Goal: Task Accomplishment & Management: Use online tool/utility

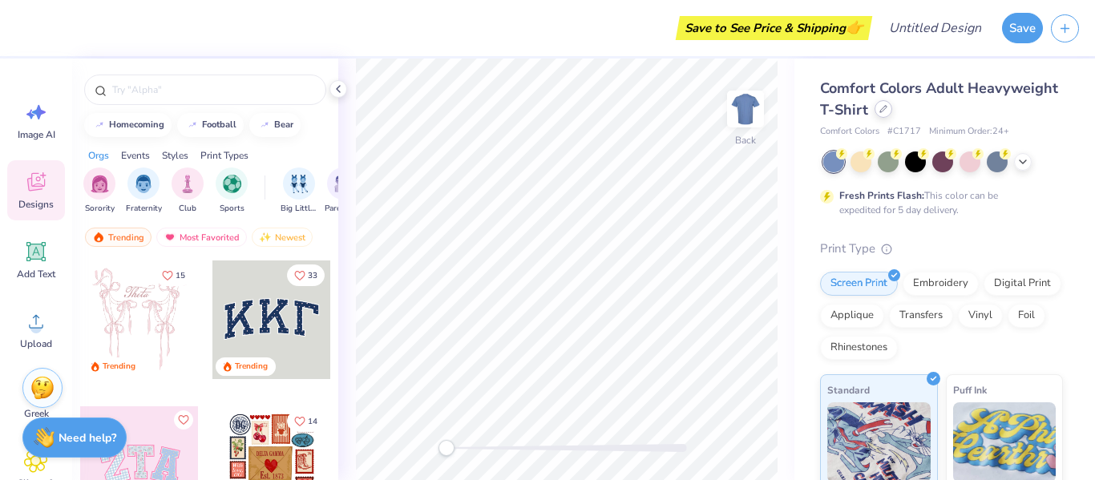
click at [880, 107] on icon at bounding box center [883, 109] width 8 height 8
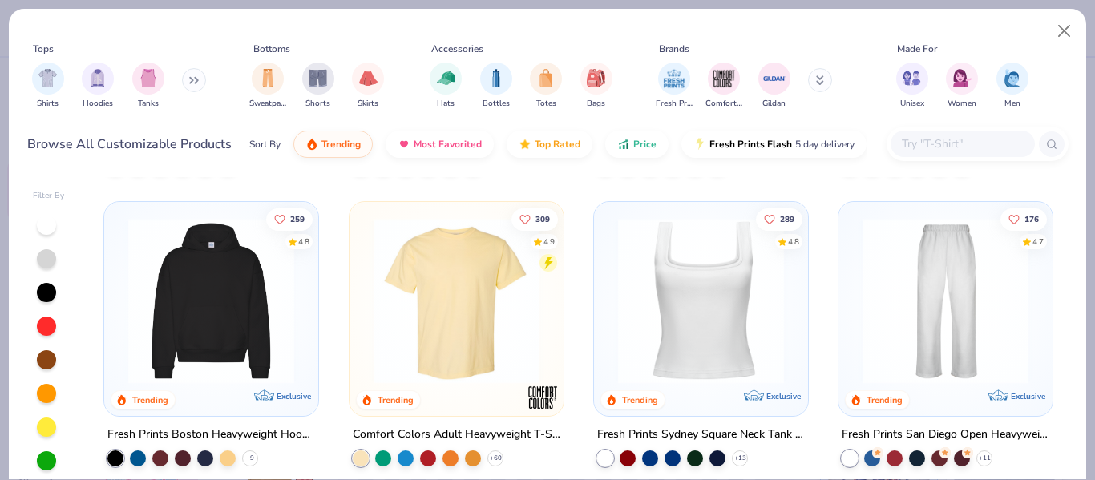
scroll to position [275, 0]
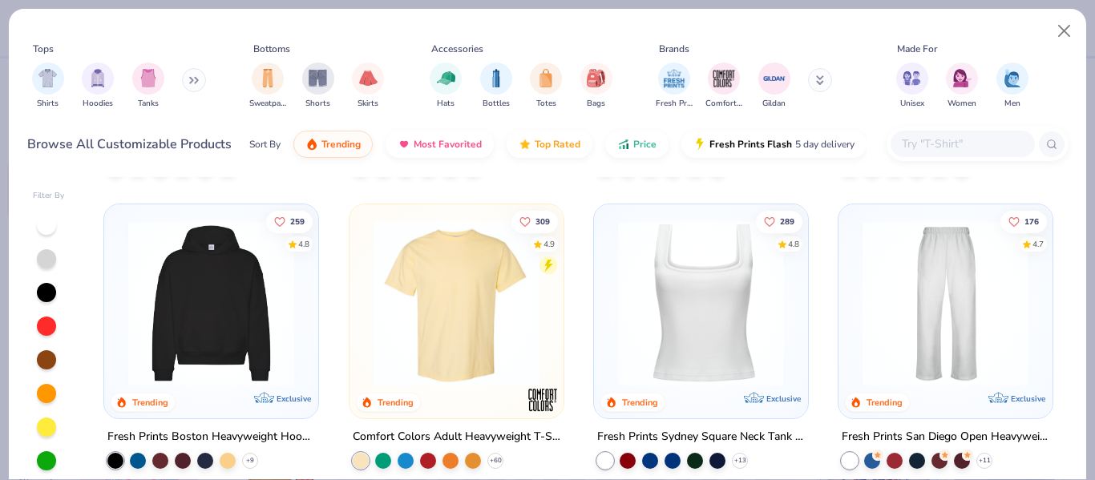
click at [920, 276] on img at bounding box center [945, 303] width 182 height 166
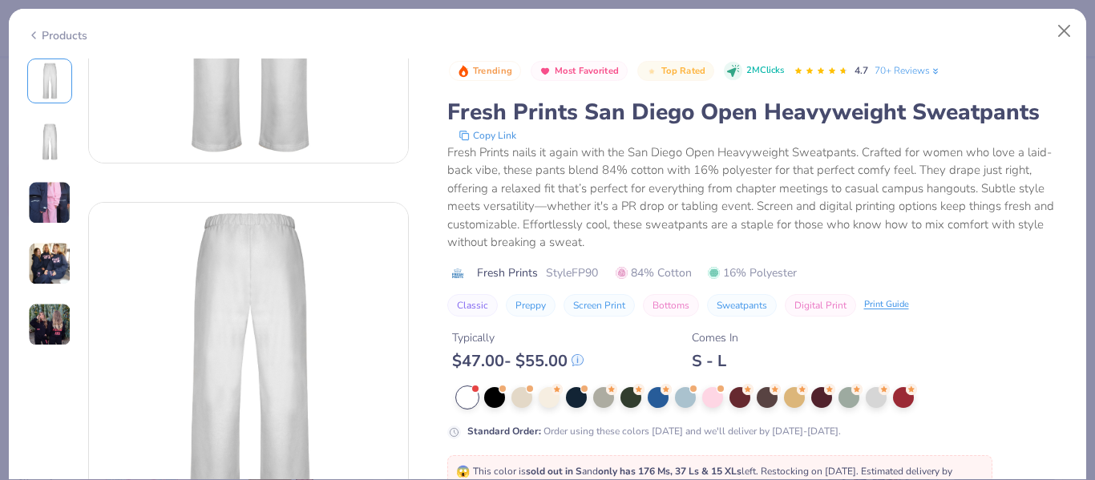
scroll to position [262, 0]
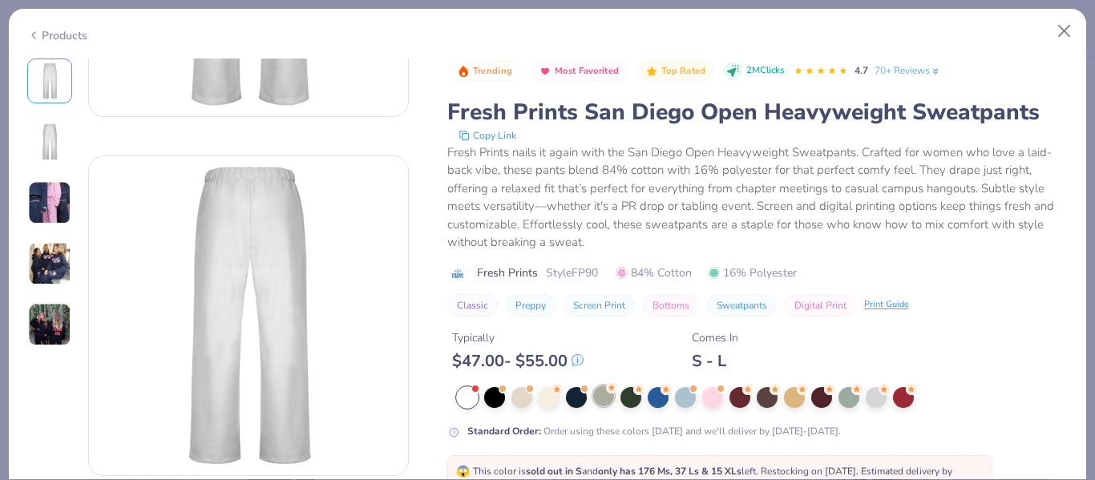
click at [602, 396] on div at bounding box center [603, 395] width 21 height 21
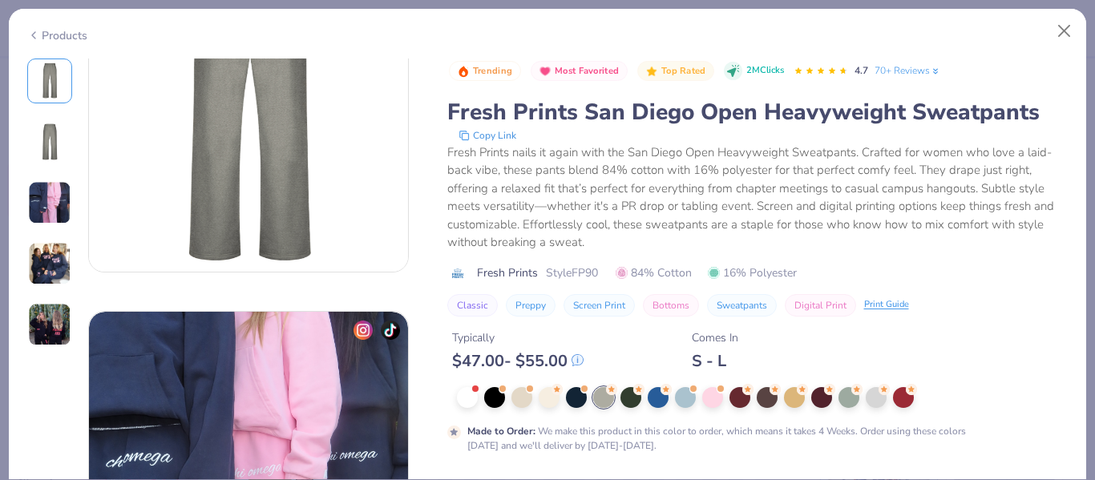
scroll to position [448, 0]
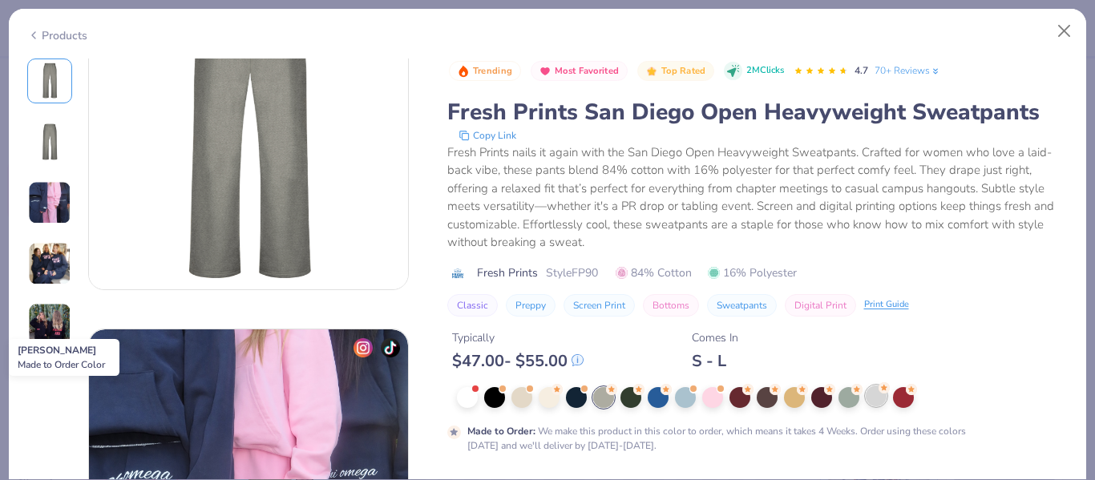
click at [874, 397] on div at bounding box center [875, 395] width 21 height 21
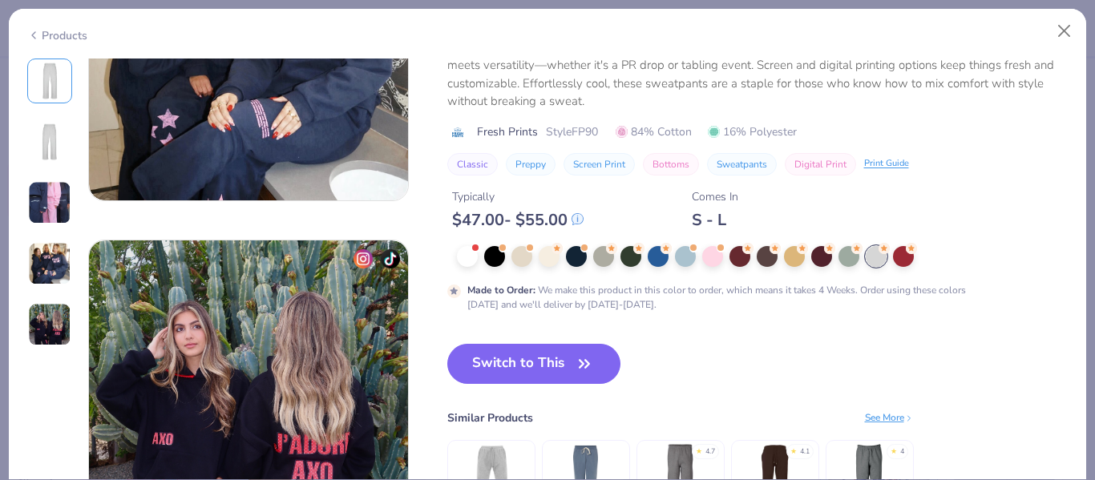
scroll to position [1198, 0]
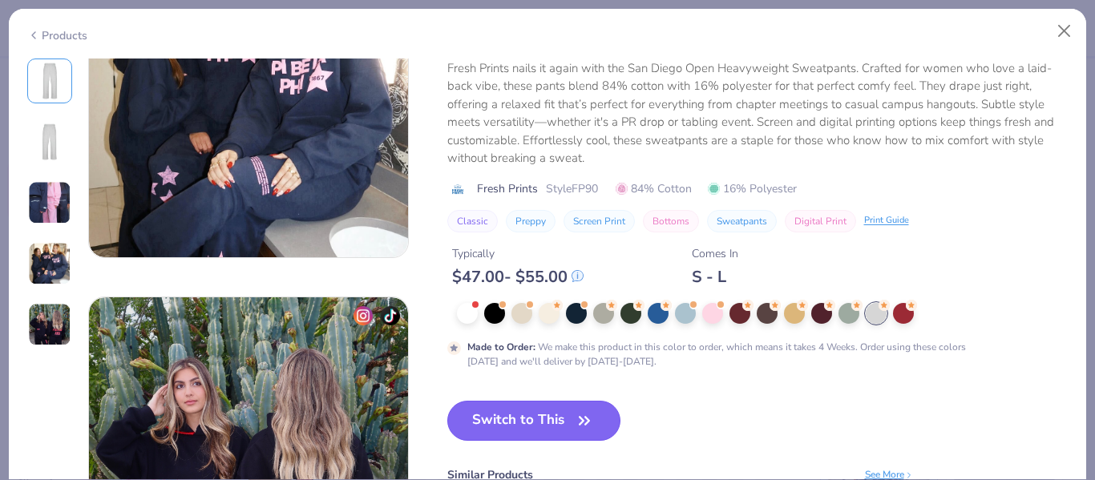
click at [569, 422] on button "Switch to This" at bounding box center [534, 421] width 174 height 40
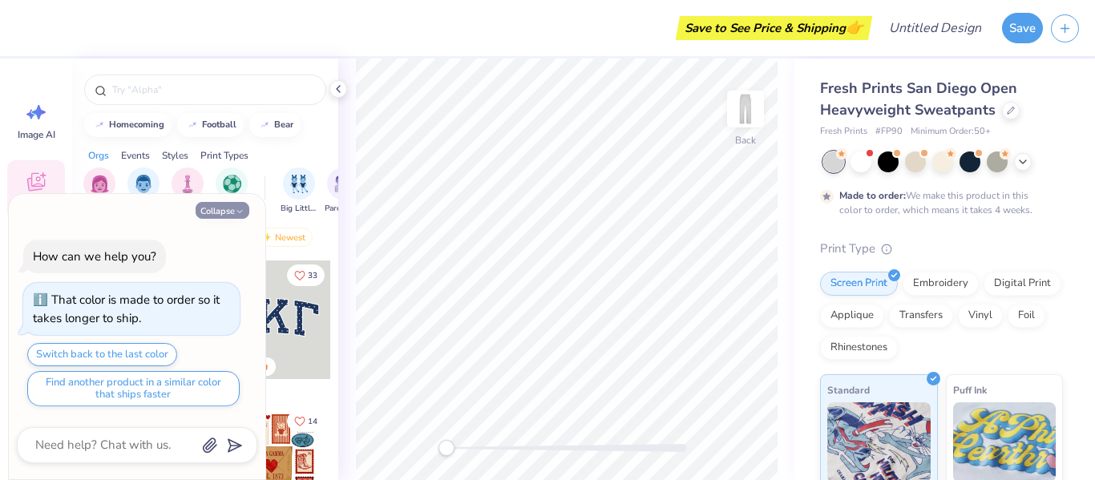
click at [232, 209] on button "Collapse" at bounding box center [223, 210] width 54 height 17
type textarea "x"
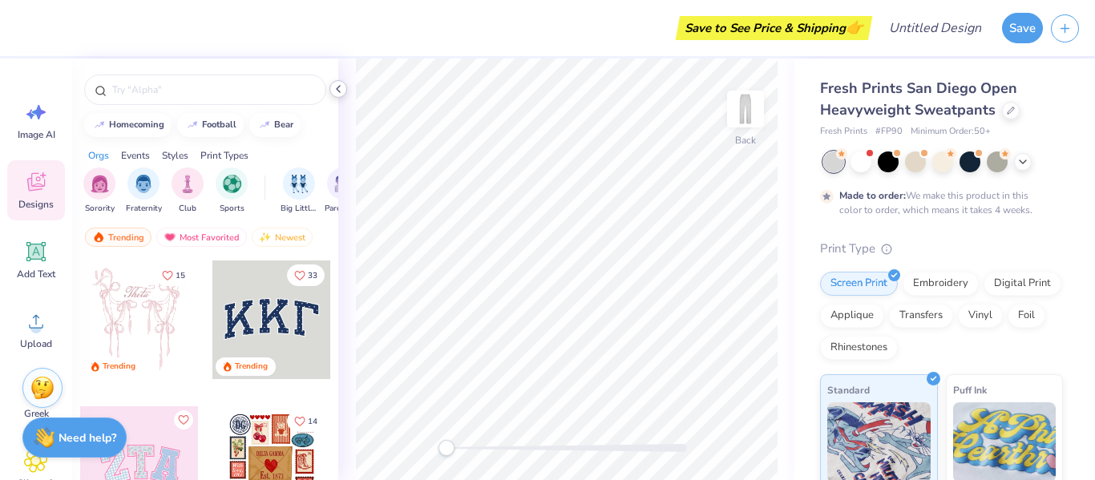
click at [340, 89] on icon at bounding box center [338, 89] width 13 height 13
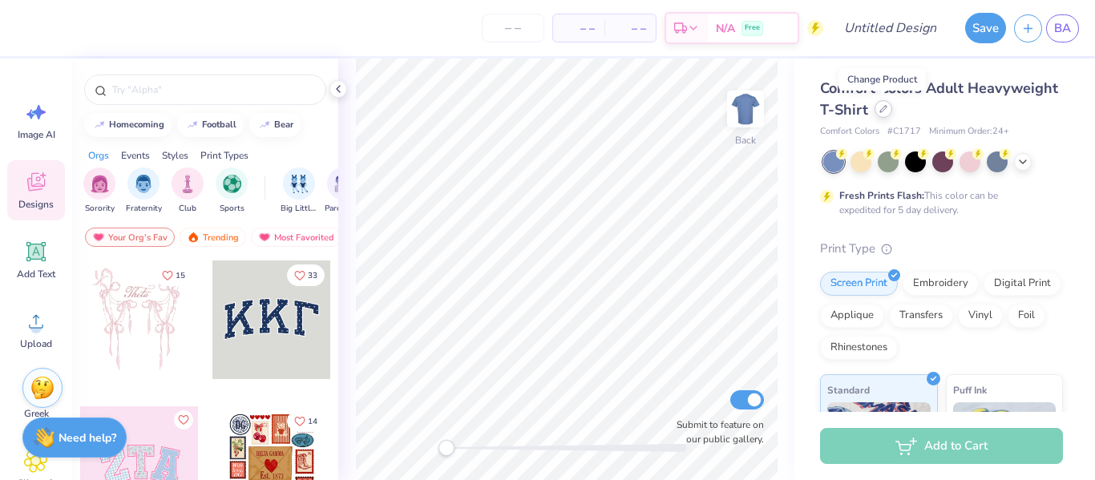
click at [882, 110] on icon at bounding box center [883, 109] width 6 height 6
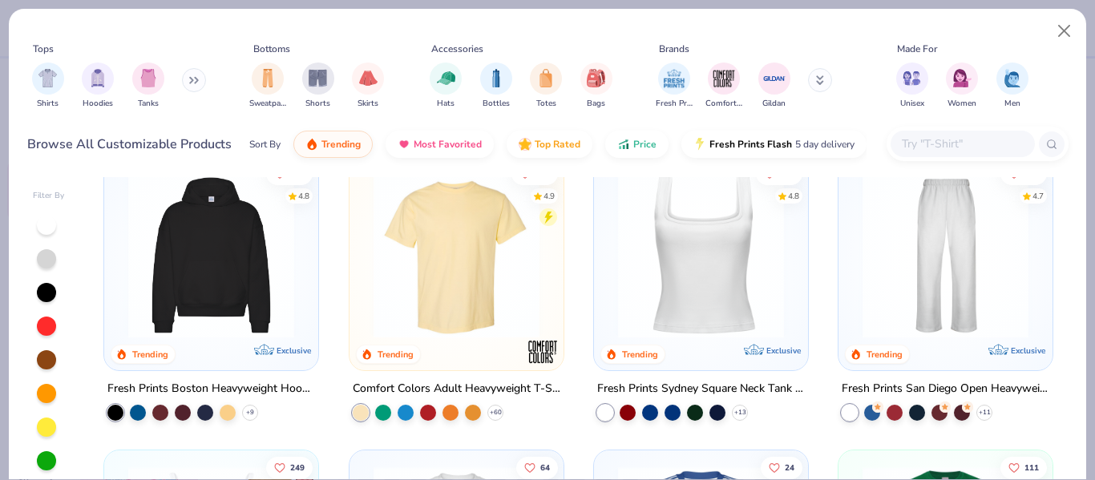
scroll to position [317, 0]
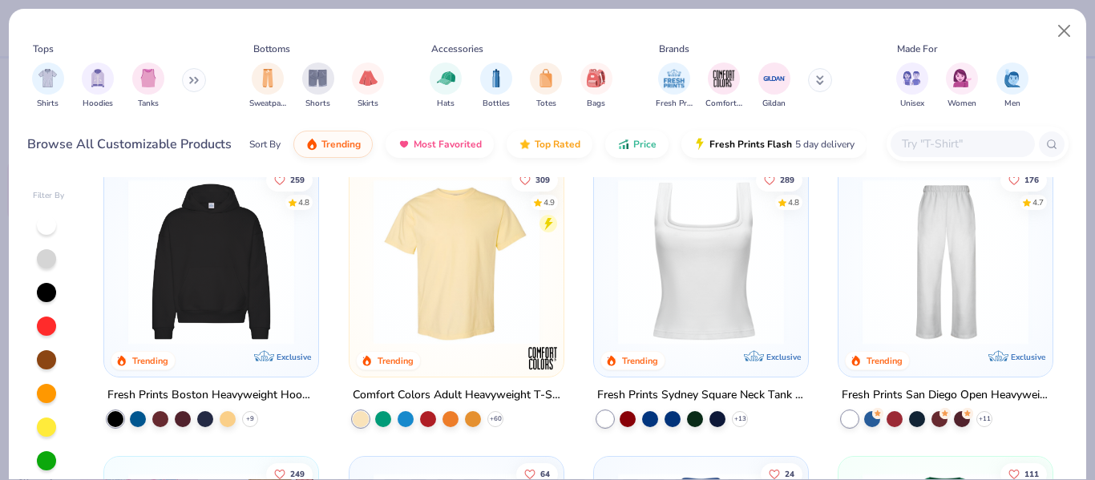
click at [922, 284] on img at bounding box center [945, 262] width 182 height 166
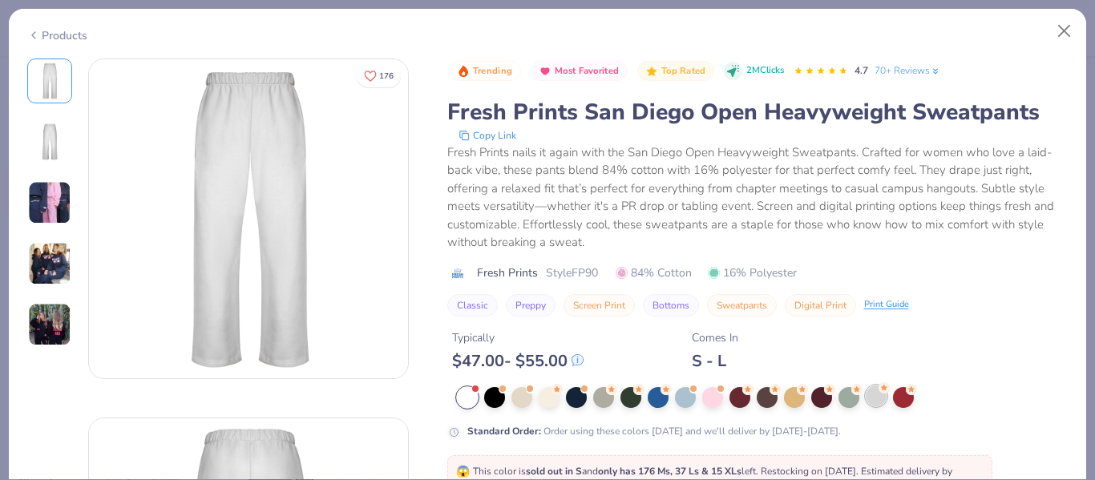
click at [877, 401] on div at bounding box center [875, 395] width 21 height 21
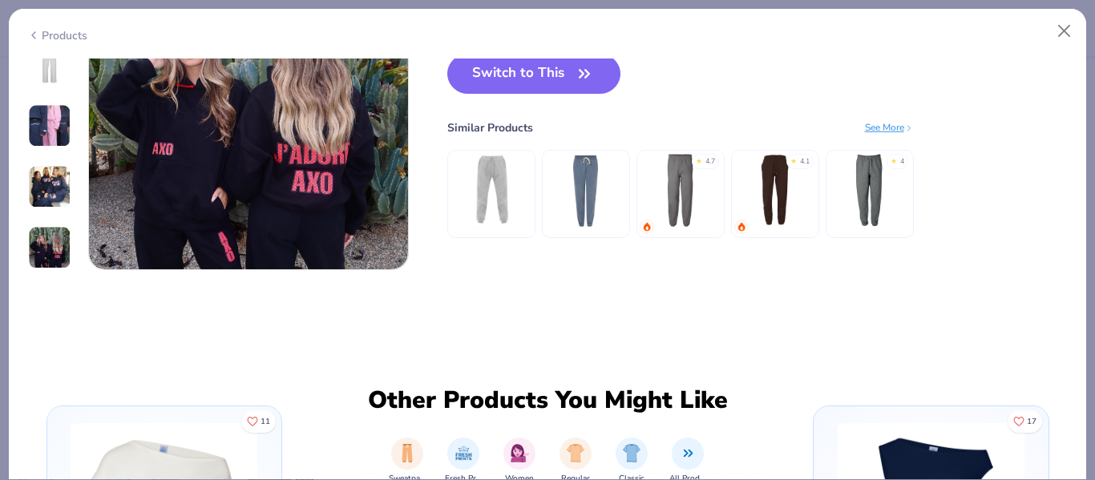
scroll to position [1487, 0]
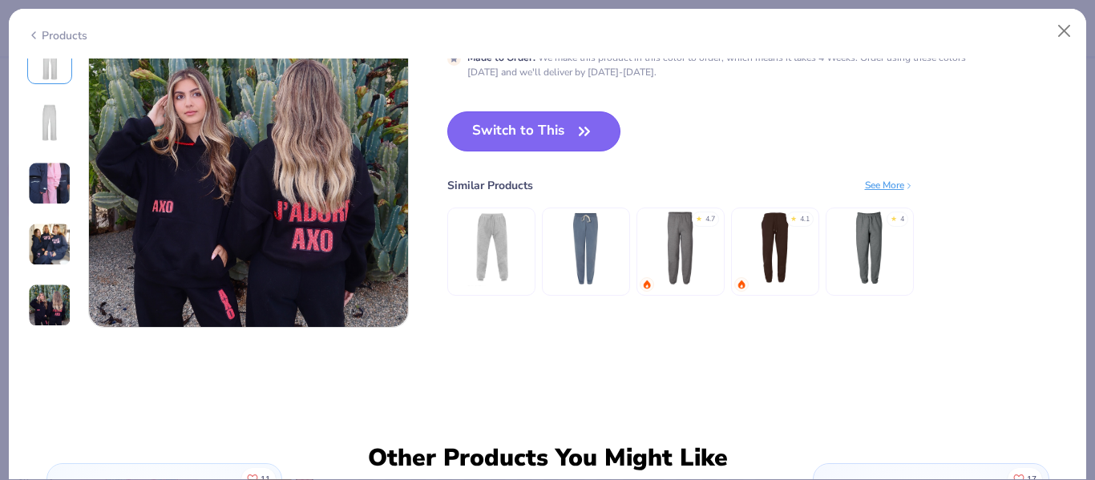
click at [543, 117] on button "Switch to This" at bounding box center [534, 131] width 174 height 40
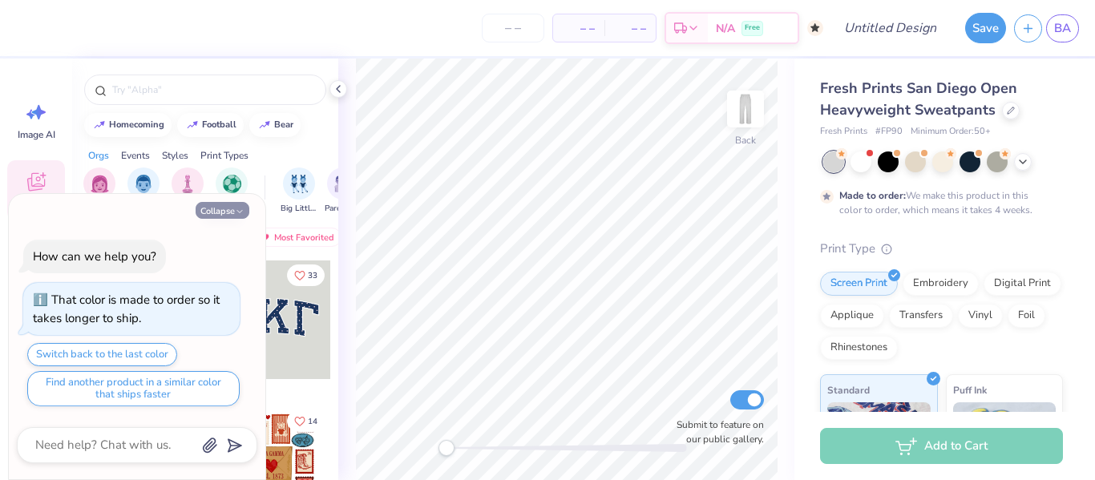
click at [219, 212] on button "Collapse" at bounding box center [223, 210] width 54 height 17
type textarea "x"
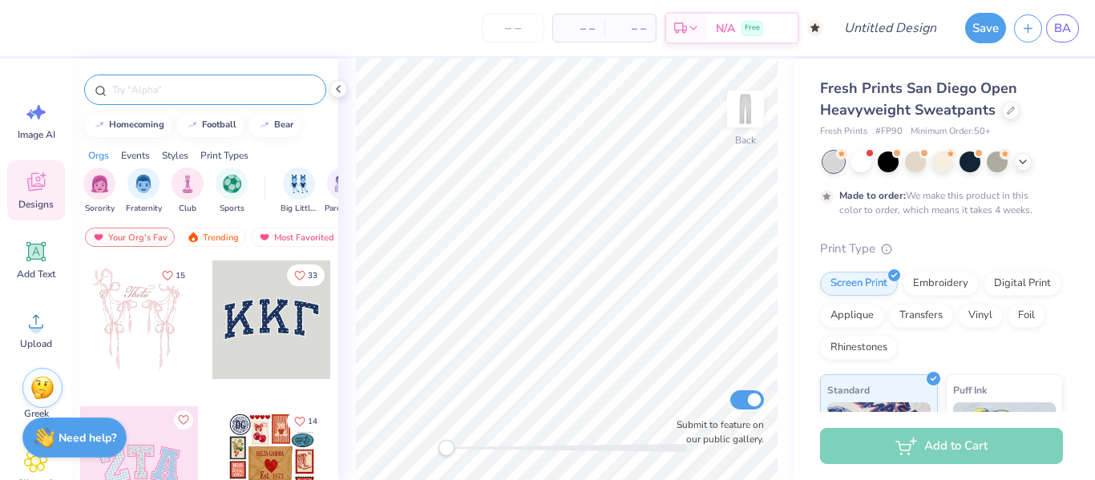
click at [144, 91] on input "text" at bounding box center [213, 90] width 205 height 16
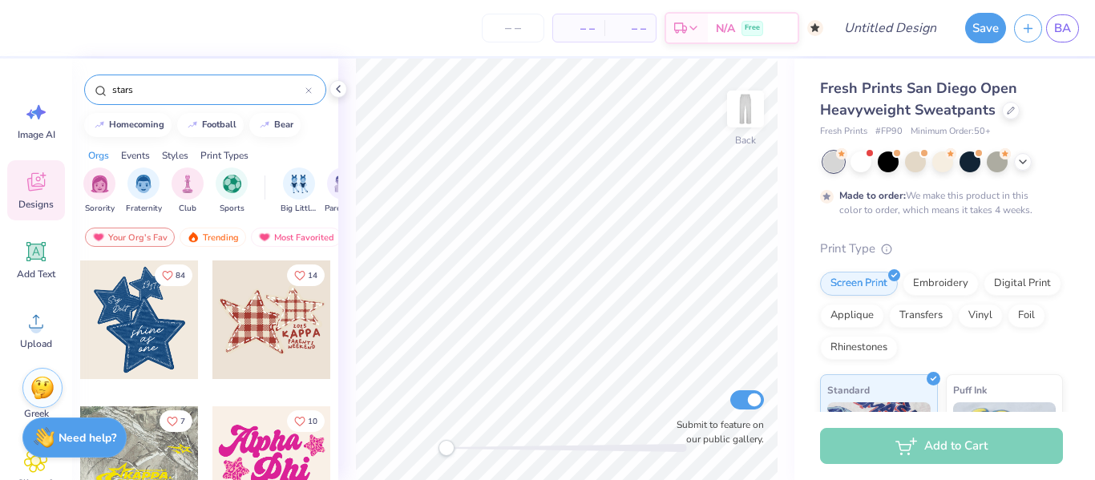
type input "stars"
click at [161, 312] on div at bounding box center [139, 319] width 119 height 119
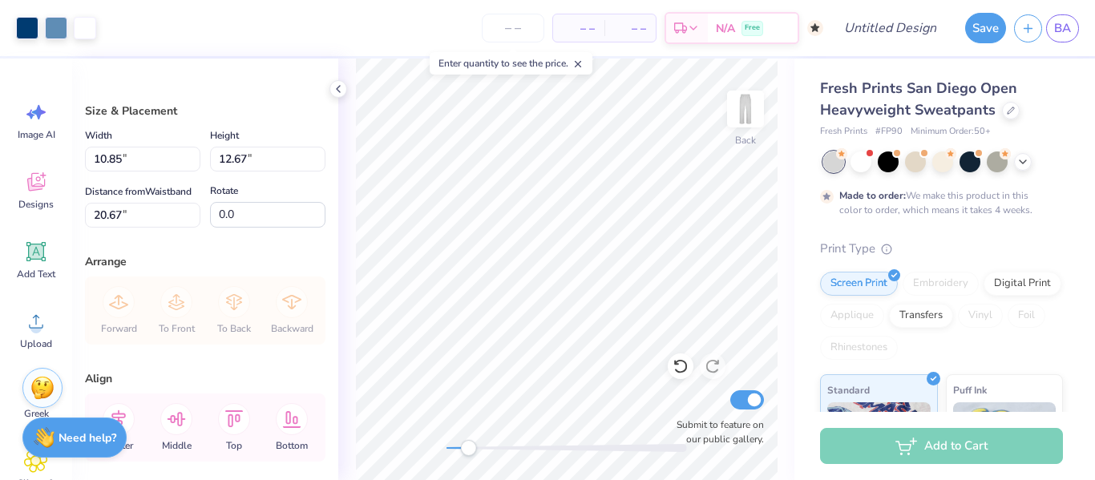
drag, startPoint x: 456, startPoint y: 443, endPoint x: 470, endPoint y: 444, distance: 14.4
click at [470, 444] on div "Accessibility label" at bounding box center [468, 448] width 16 height 16
drag, startPoint x: 470, startPoint y: 444, endPoint x: 458, endPoint y: 444, distance: 12.0
click at [458, 444] on div "Accessibility label" at bounding box center [457, 448] width 16 height 16
type input "8.01"
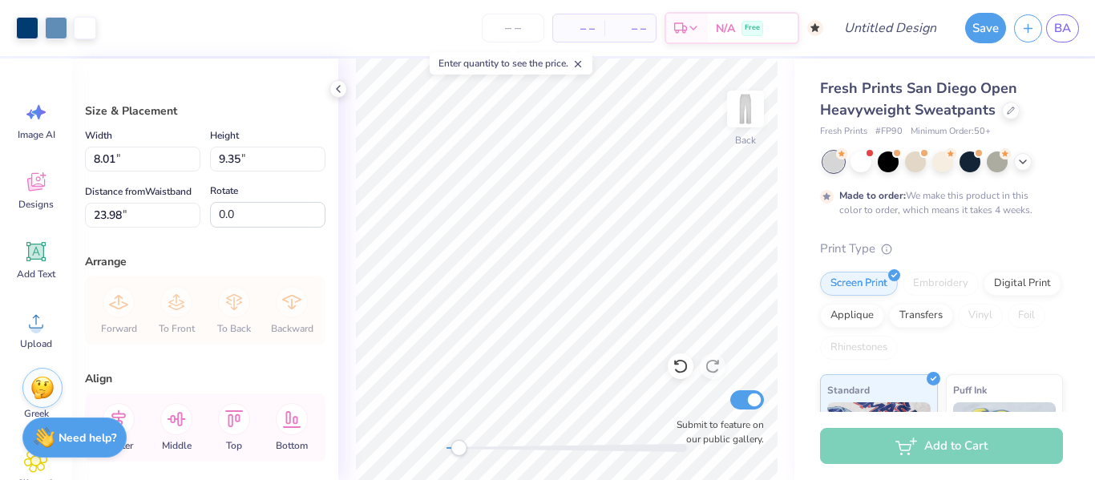
type input "9.35"
type input "23.98"
click at [341, 193] on div "Back Submit to feature on our public gallery." at bounding box center [566, 269] width 456 height 422
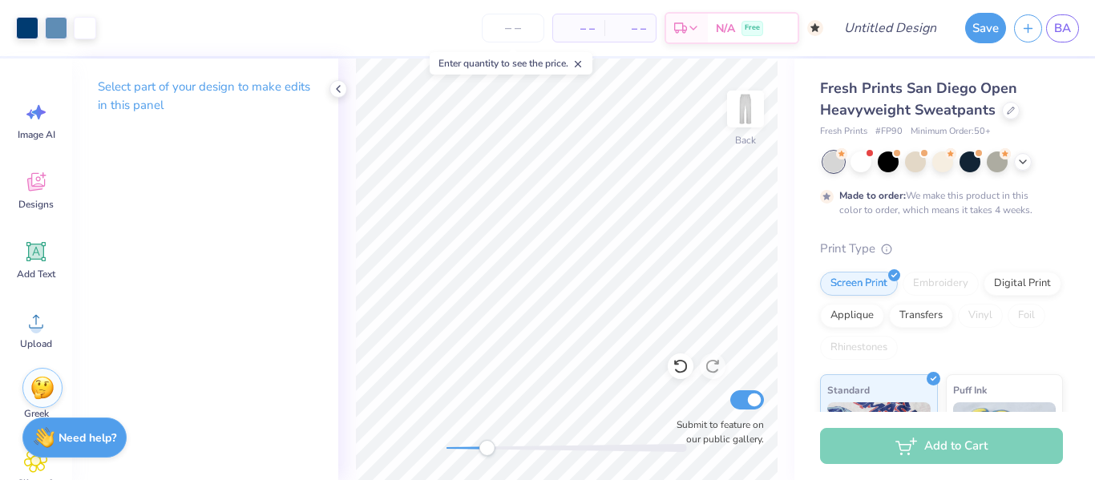
drag, startPoint x: 470, startPoint y: 447, endPoint x: 486, endPoint y: 450, distance: 17.0
click at [486, 450] on div "Accessibility label" at bounding box center [486, 448] width 16 height 16
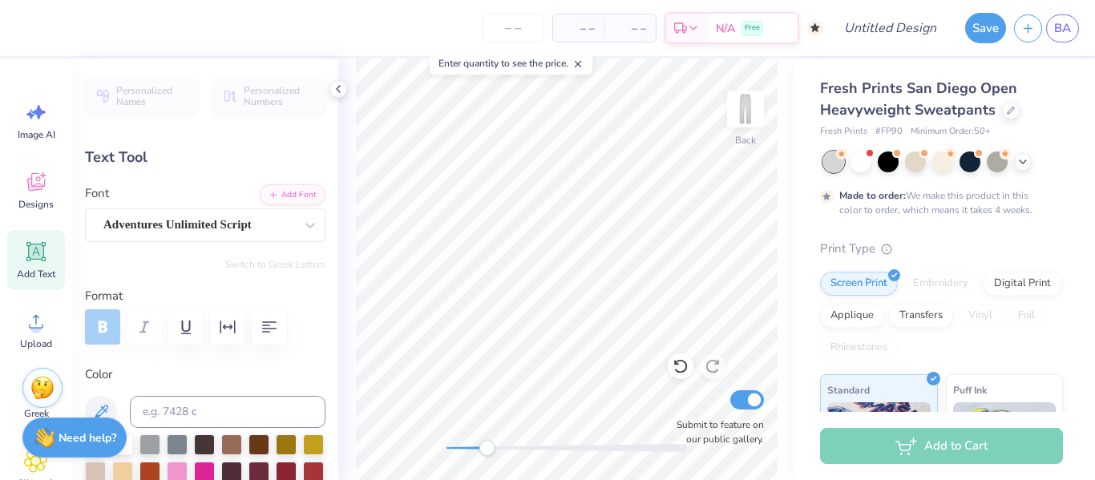
type textarea "20th"
type input "1.92"
type input "0.56"
type input "14.26"
type input "1.44"
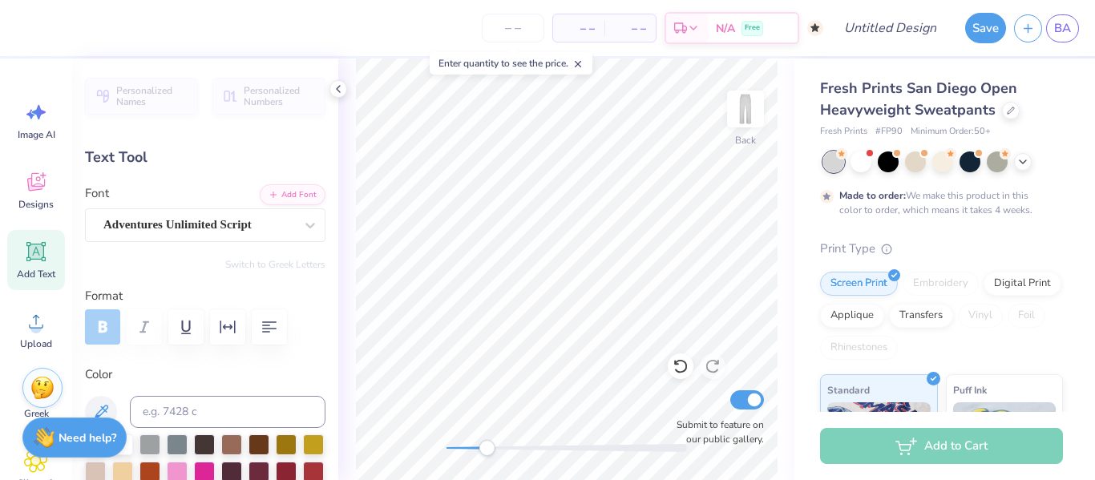
type input "0.75"
type input "13.31"
type textarea "Board"
type input "0.0"
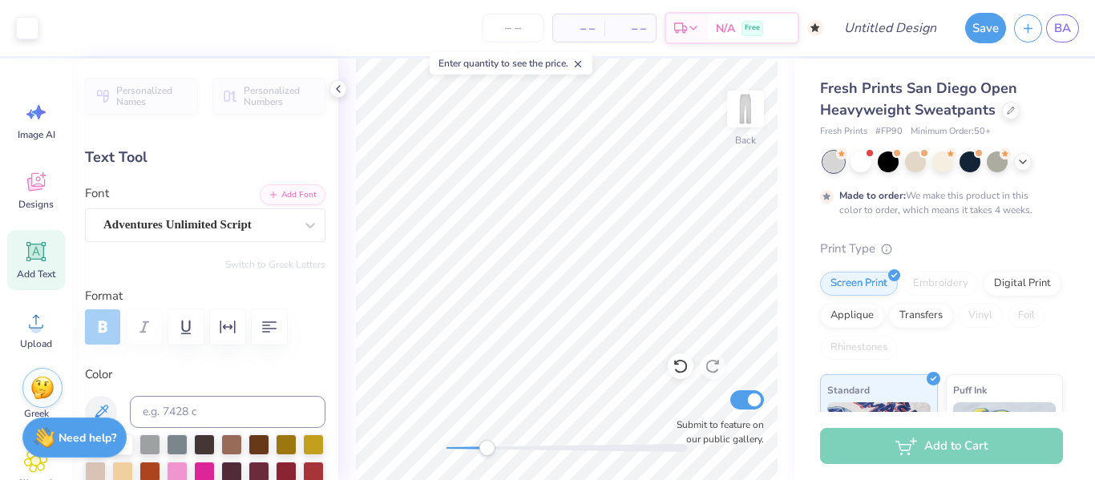
type input "3.71"
type input "1.47"
type input "12.99"
type input "-5.3"
type textarea "Jba"
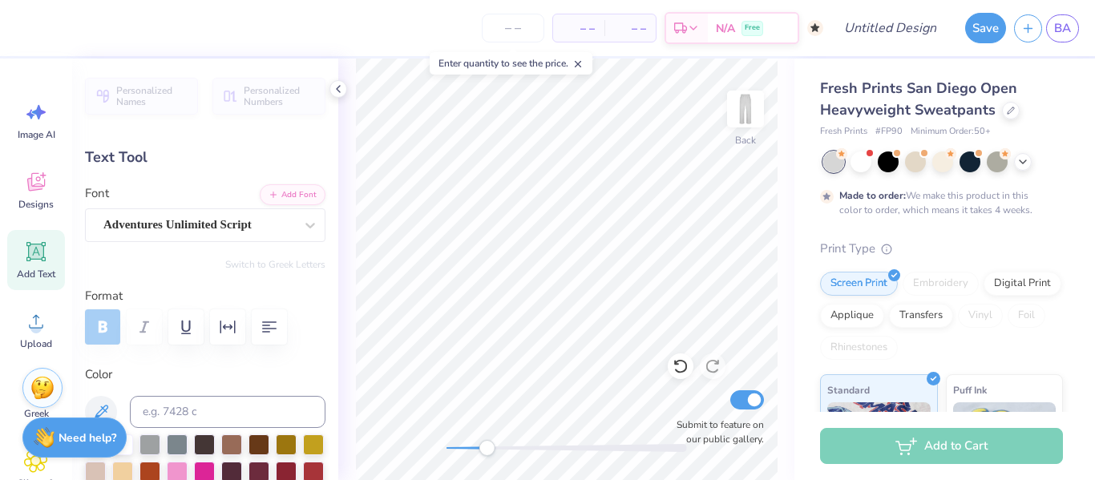
type input "1.69"
type input "0.74"
type input "10.21"
type input "-4.3"
type textarea "b"
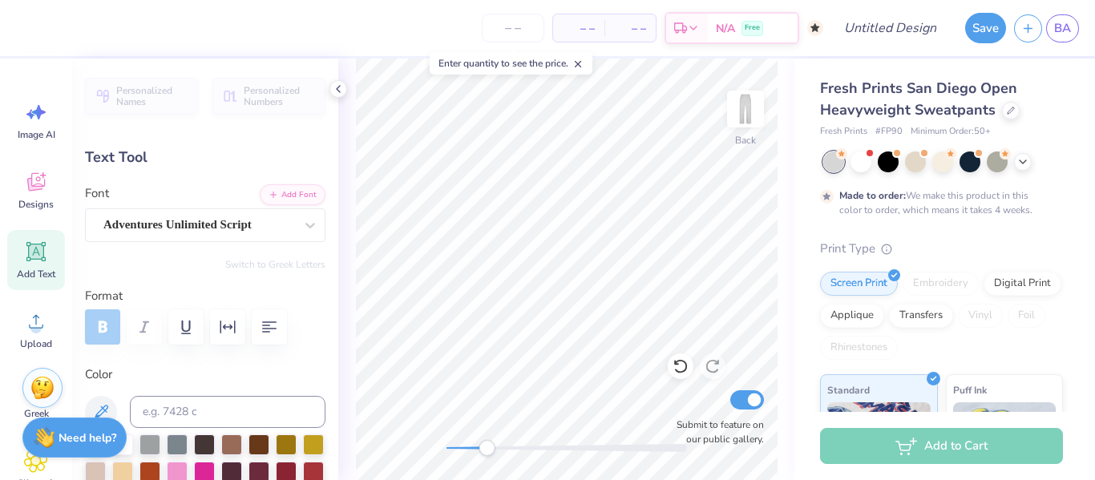
type textarea "BBG"
type input "1.47"
type input "0.85"
type input "9.33"
type input "-4.4"
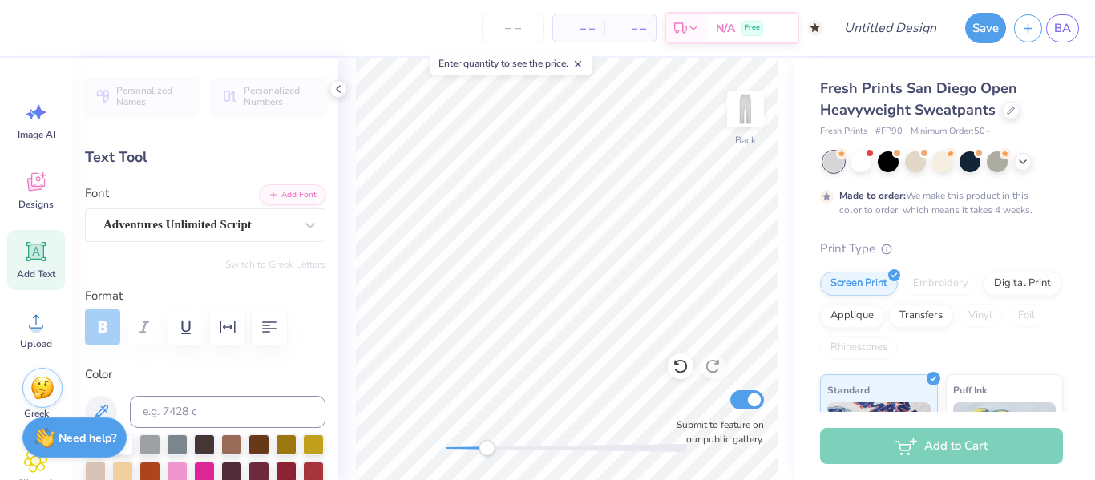
type input "2.04"
type input "0.84"
type input "10.14"
type input "-4.3"
type textarea "bbg"
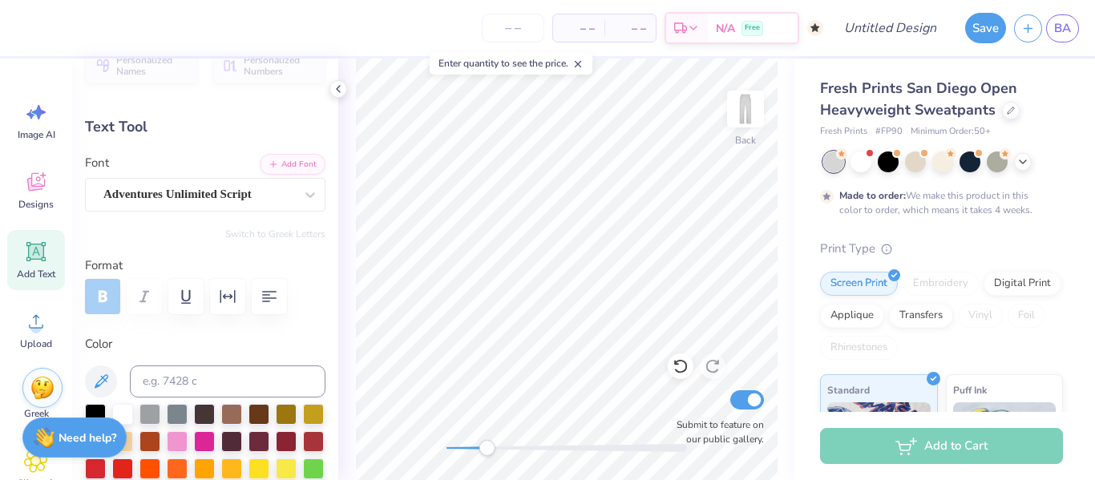
scroll to position [0, 0]
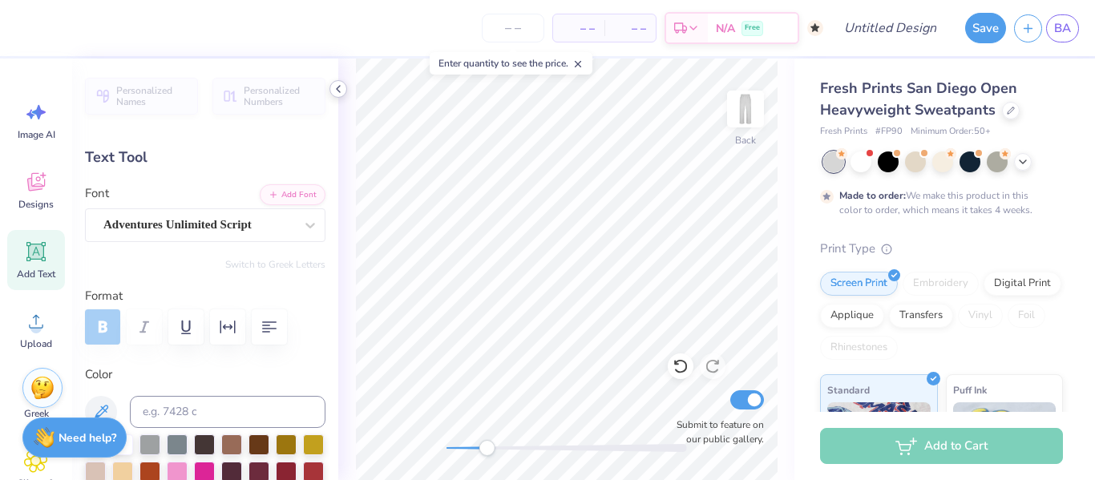
click at [335, 88] on icon at bounding box center [338, 89] width 13 height 13
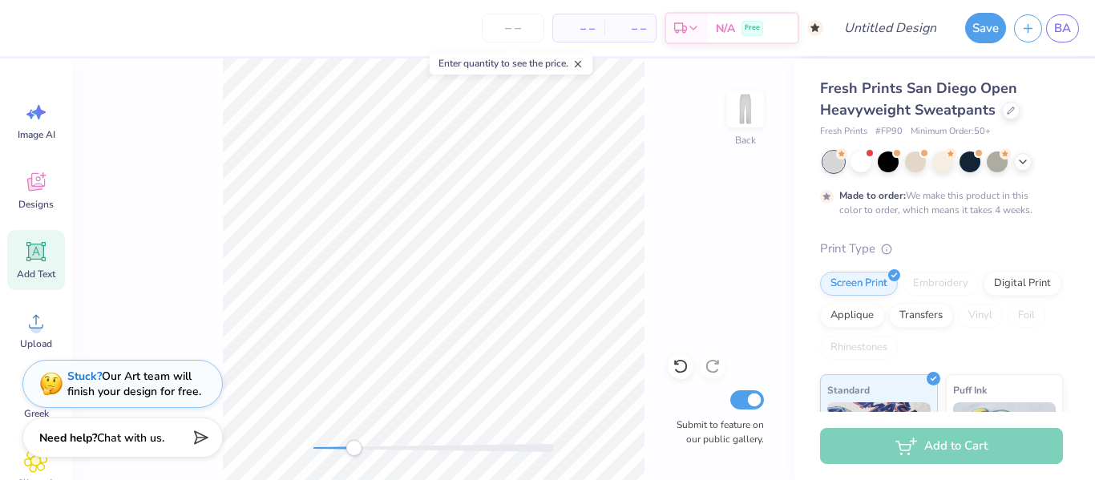
click at [581, 65] on line at bounding box center [578, 65] width 6 height 6
click at [739, 252] on div "Back Submit to feature on our public gallery." at bounding box center [433, 269] width 722 height 422
type input "1.16"
type input "0.81"
type input "10.15"
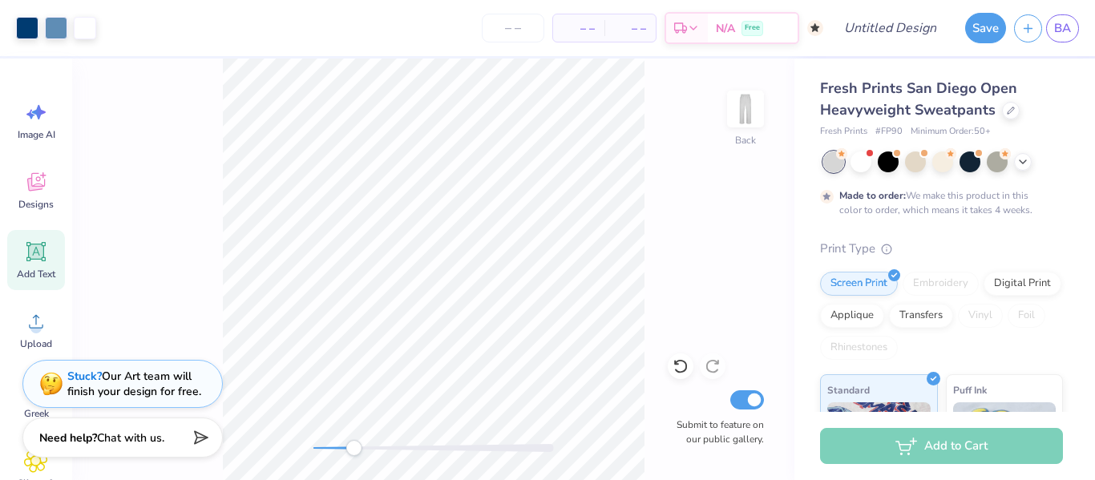
type input "0.0"
click at [33, 25] on div at bounding box center [27, 26] width 22 height 22
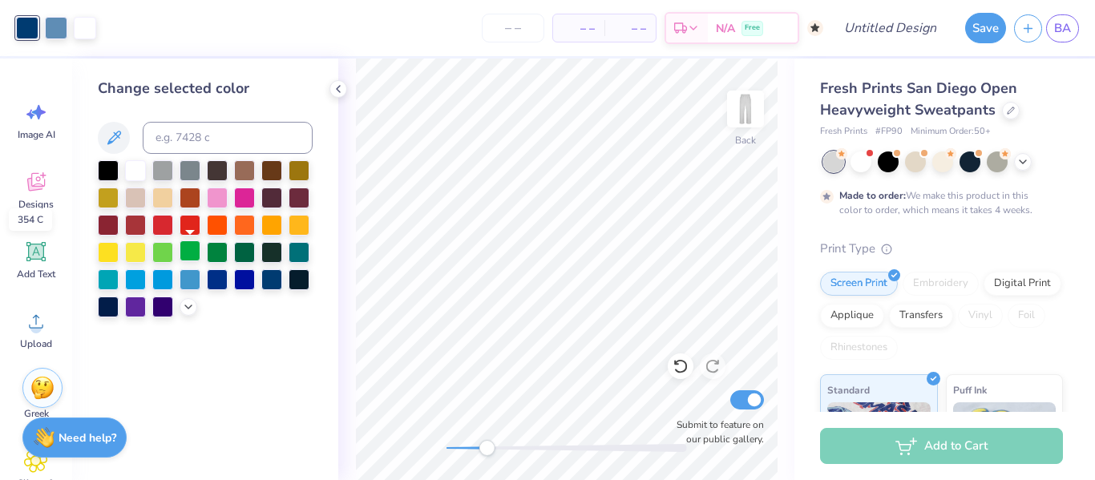
click at [197, 254] on div at bounding box center [190, 250] width 21 height 21
click at [223, 253] on div at bounding box center [217, 250] width 21 height 21
click at [56, 34] on div at bounding box center [56, 26] width 22 height 22
click at [239, 275] on div at bounding box center [244, 278] width 21 height 21
click at [83, 27] on div at bounding box center [85, 26] width 22 height 22
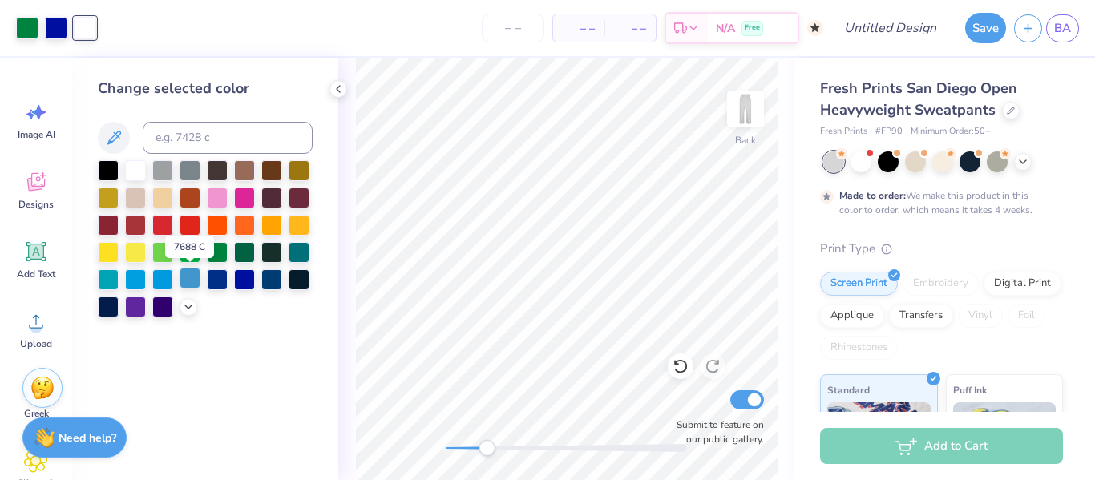
click at [195, 275] on div at bounding box center [190, 278] width 21 height 21
click at [159, 278] on div at bounding box center [162, 278] width 21 height 21
click at [119, 280] on div at bounding box center [108, 278] width 21 height 21
click at [136, 173] on div at bounding box center [135, 169] width 21 height 21
click at [36, 27] on div at bounding box center [27, 26] width 22 height 22
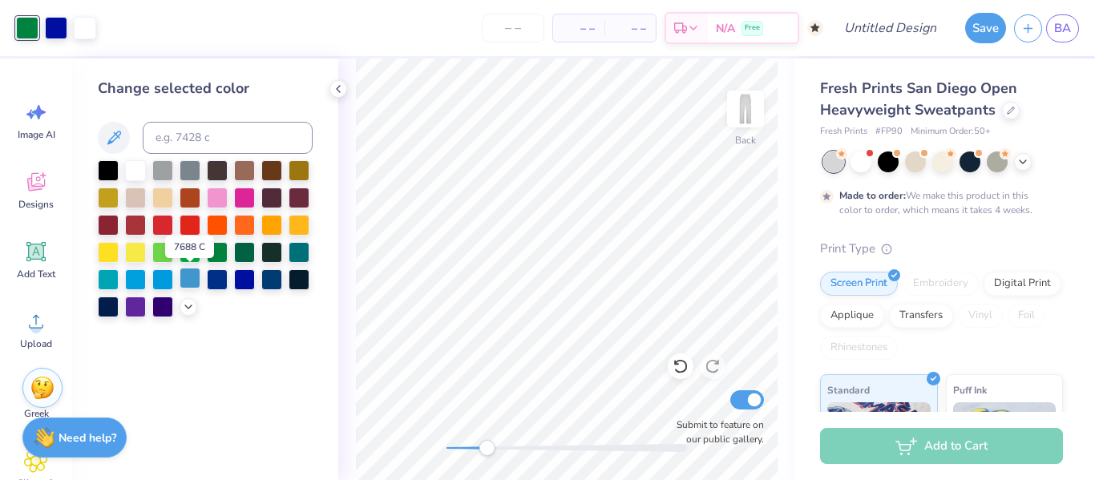
click at [189, 273] on div at bounding box center [190, 278] width 21 height 21
click at [236, 280] on div at bounding box center [244, 278] width 21 height 21
click at [216, 284] on div at bounding box center [217, 278] width 21 height 21
click at [158, 281] on div at bounding box center [162, 278] width 21 height 21
click at [141, 281] on div at bounding box center [135, 278] width 21 height 21
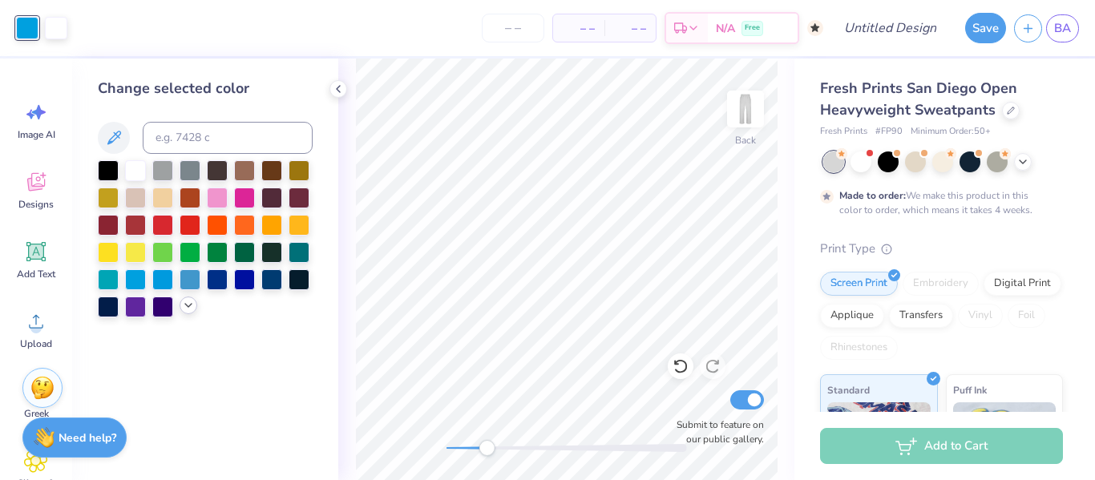
click at [192, 298] on div at bounding box center [189, 306] width 18 height 18
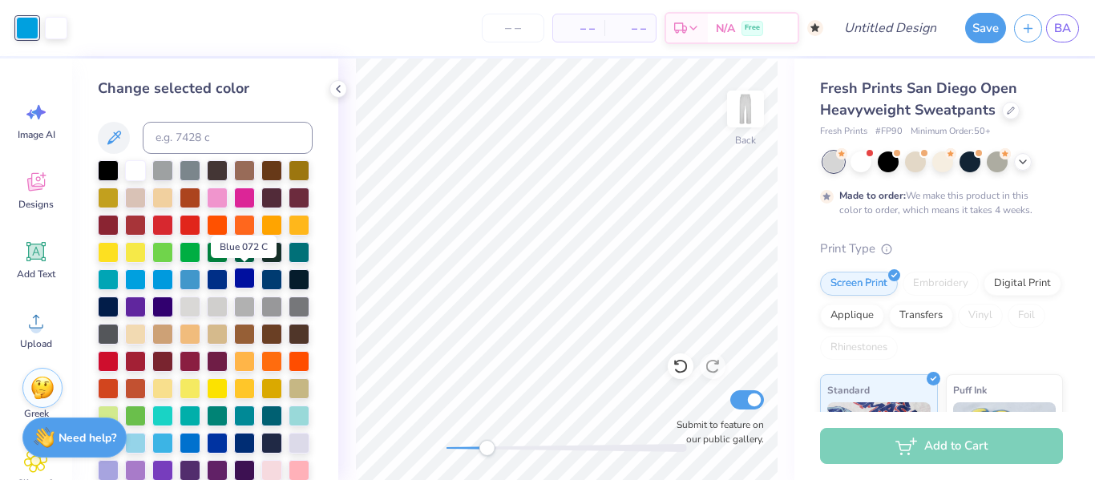
scroll to position [4, 0]
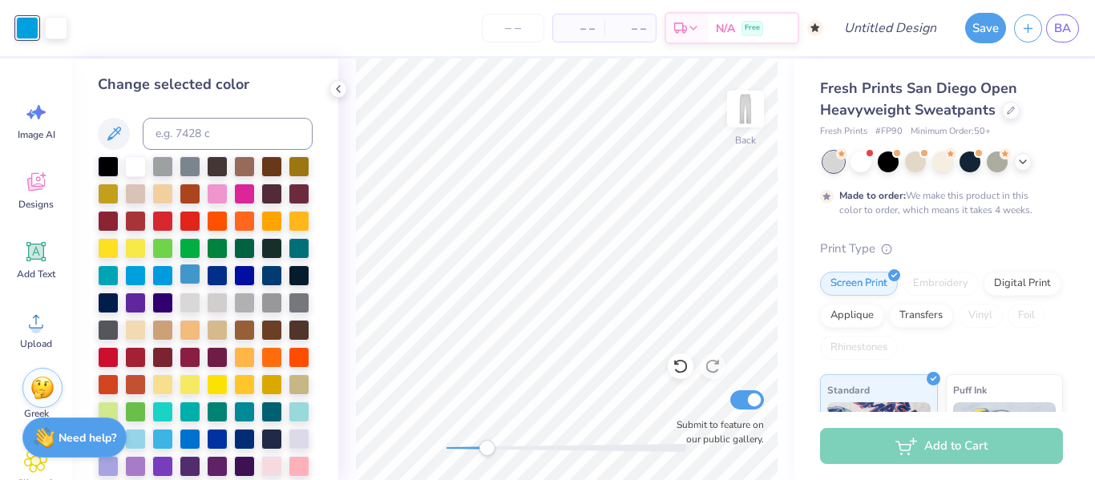
click at [191, 274] on div at bounding box center [190, 274] width 21 height 21
click at [223, 272] on div at bounding box center [217, 275] width 21 height 21
click at [222, 276] on div at bounding box center [217, 274] width 21 height 21
click at [58, 26] on div at bounding box center [56, 26] width 22 height 22
click at [216, 246] on div at bounding box center [217, 246] width 21 height 21
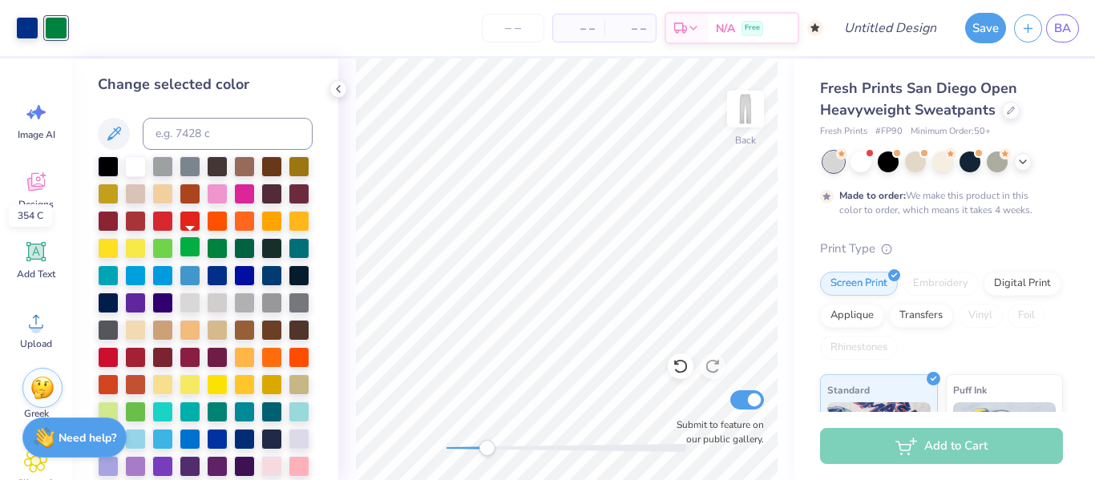
click at [188, 248] on div at bounding box center [190, 246] width 21 height 21
click at [29, 30] on div at bounding box center [27, 26] width 22 height 22
click at [29, 29] on div at bounding box center [27, 28] width 22 height 22
click at [54, 30] on div at bounding box center [56, 26] width 22 height 22
click at [160, 248] on div at bounding box center [162, 246] width 21 height 21
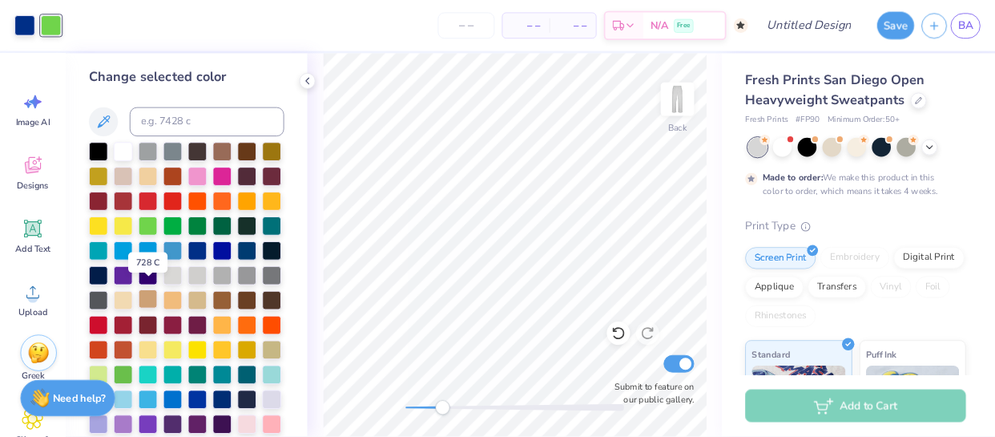
scroll to position [47, 0]
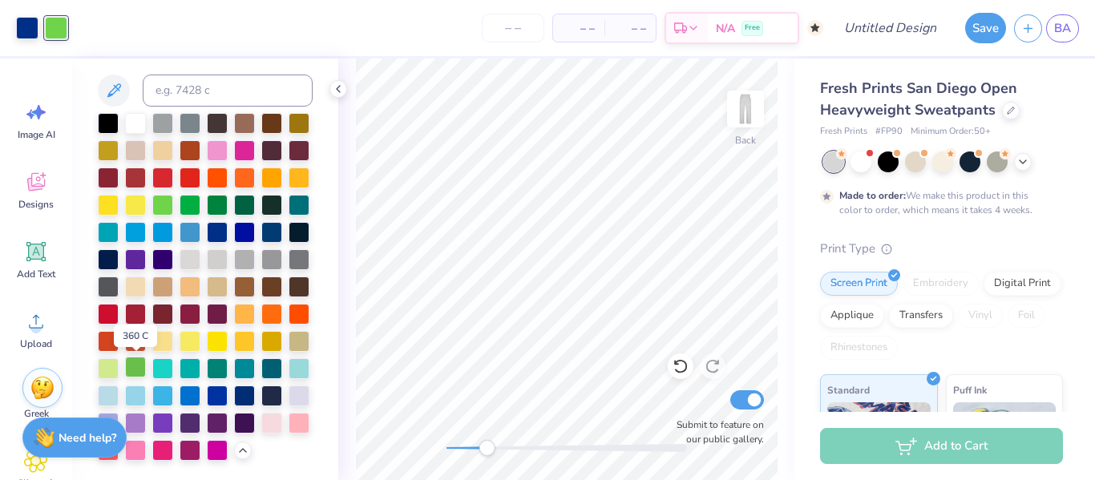
click at [138, 369] on div at bounding box center [135, 367] width 21 height 21
click at [116, 369] on div at bounding box center [108, 367] width 21 height 21
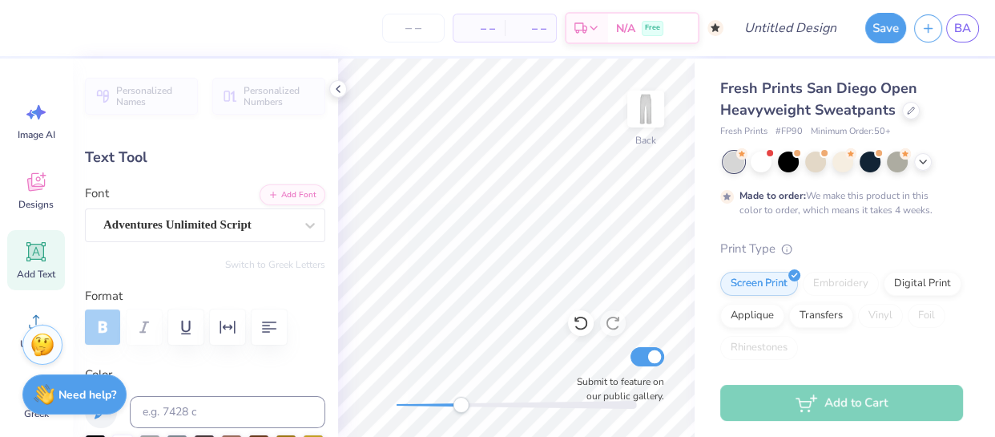
drag, startPoint x: 401, startPoint y: 405, endPoint x: 461, endPoint y: 407, distance: 59.3
click at [461, 407] on div "Accessibility label" at bounding box center [461, 405] width 16 height 16
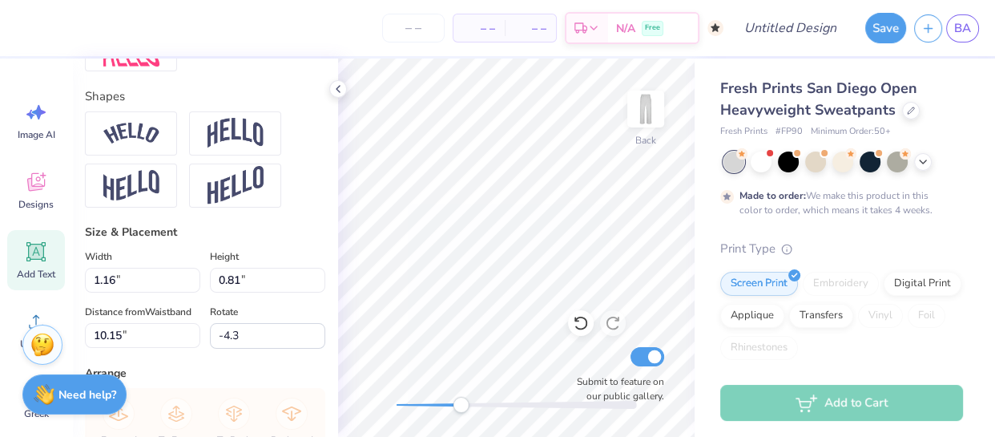
scroll to position [0, 0]
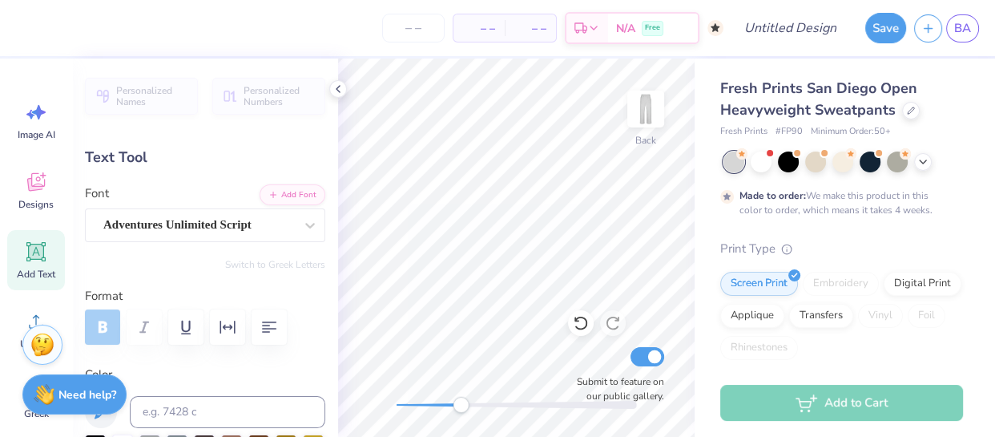
click at [227, 153] on div "Text Tool" at bounding box center [205, 158] width 240 height 22
drag, startPoint x: 455, startPoint y: 400, endPoint x: 443, endPoint y: 408, distance: 14.4
click at [443, 408] on div "Accessibility label" at bounding box center [443, 405] width 16 height 16
type input "3.71"
type input "1.47"
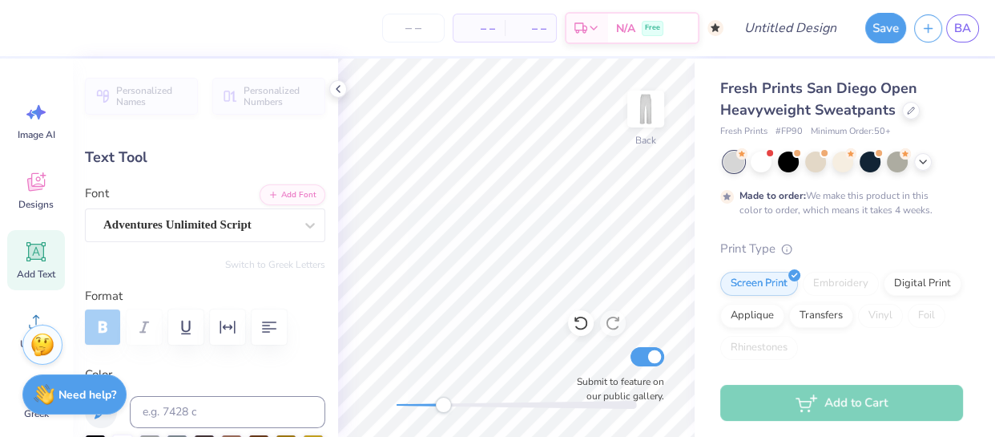
type input "12.99"
type input "-5.3"
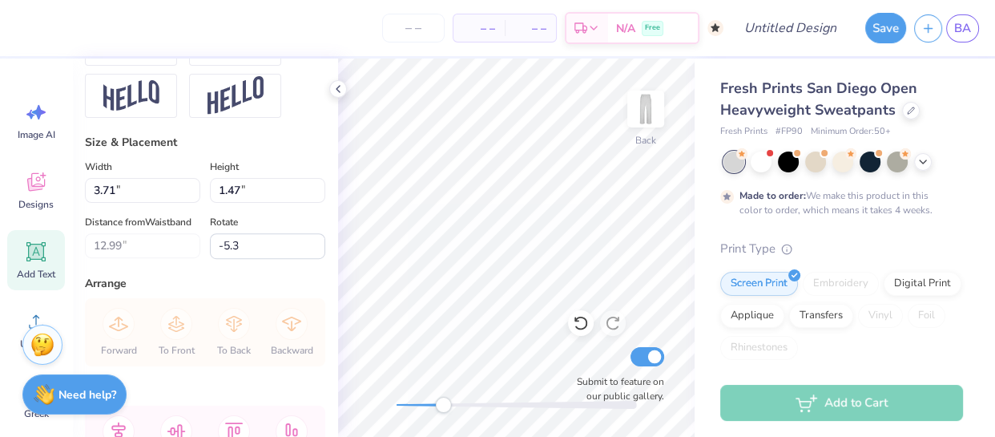
scroll to position [885, 0]
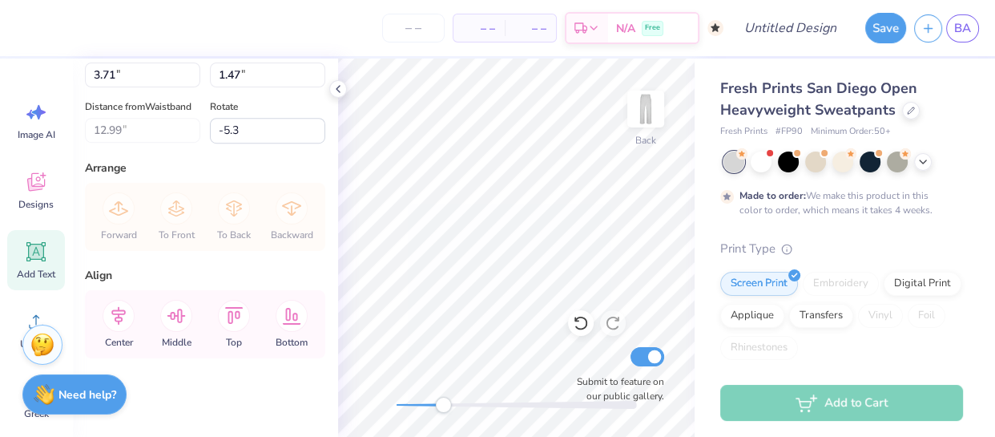
click at [281, 255] on div "Personalized Names Personalized Numbers Text Tool Add Font Font Adventures Unli…" at bounding box center [205, 247] width 266 height 378
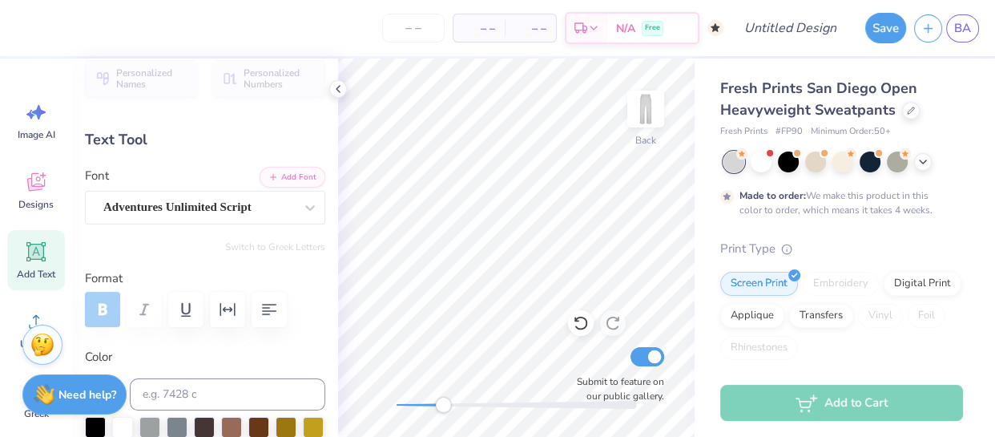
scroll to position [0, 0]
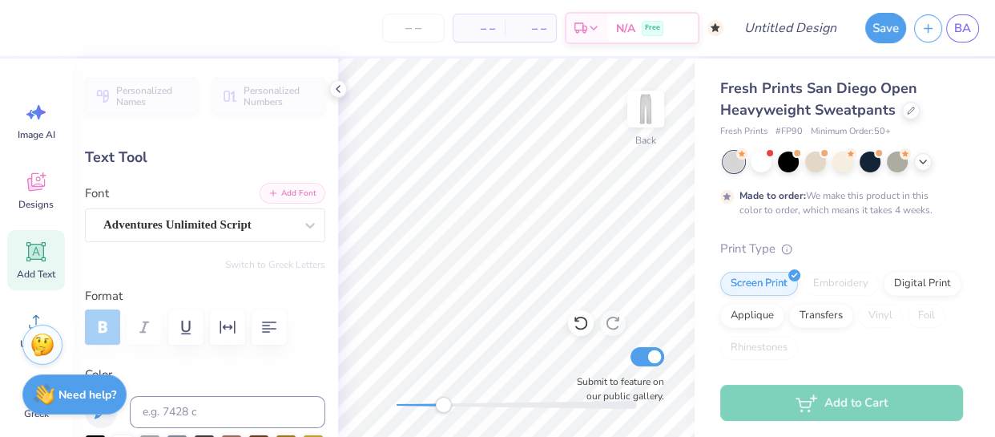
click at [293, 192] on button "Add Font" at bounding box center [293, 193] width 66 height 21
drag, startPoint x: 444, startPoint y: 407, endPoint x: 465, endPoint y: 407, distance: 20.8
click at [465, 407] on div at bounding box center [517, 405] width 240 height 8
type input "1.47"
type input "0.85"
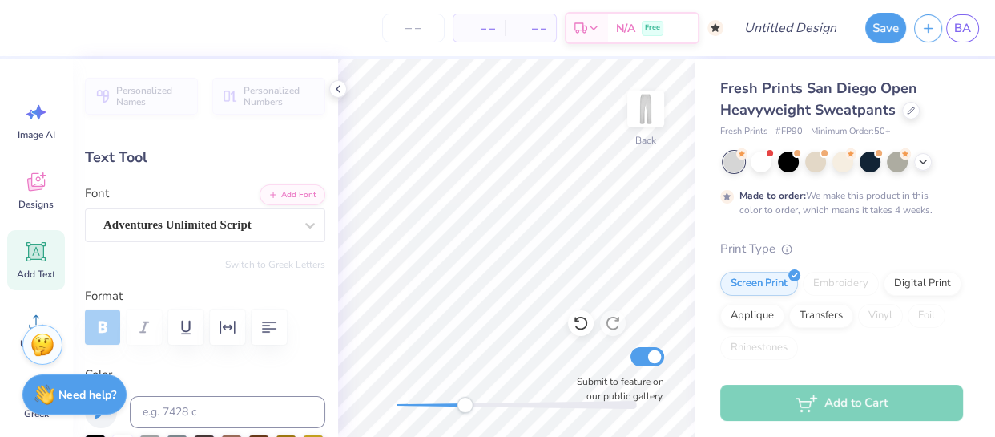
type input "9.33"
type input "-4.4"
type input "1.16"
type input "0.81"
type input "10.15"
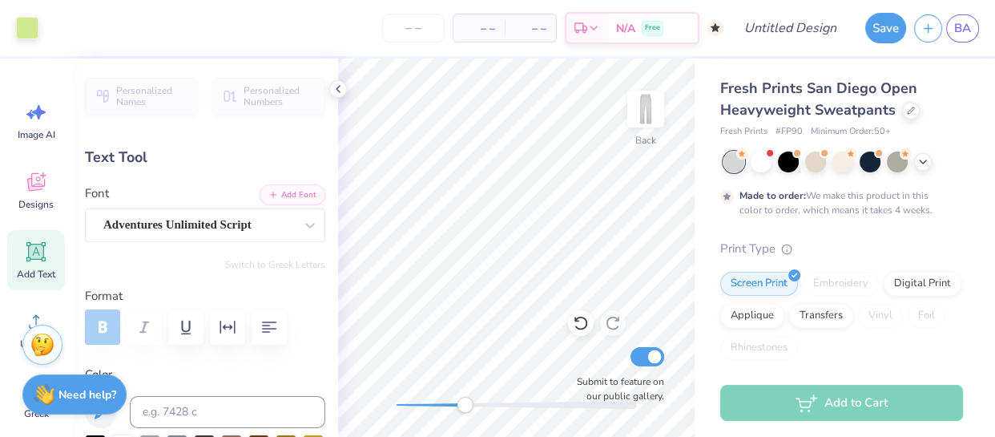
type input "-4.3"
type input "1.70"
type input "1.19"
type input "9.75"
type input "0.0"
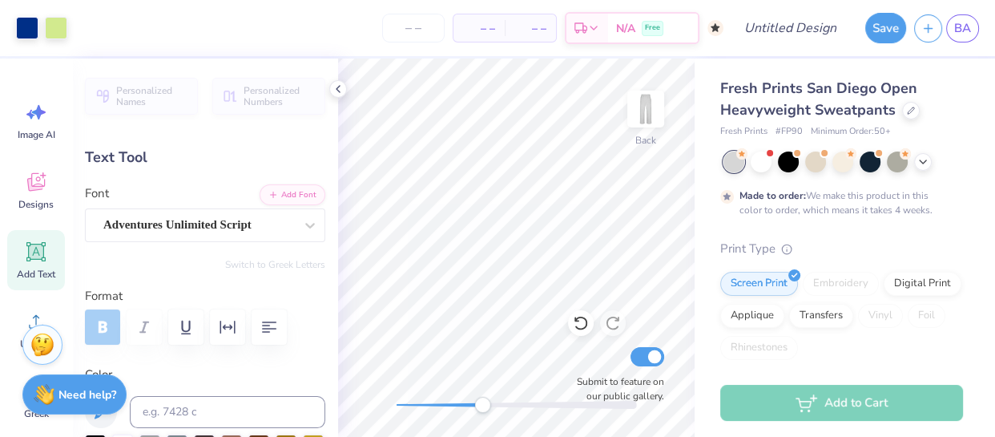
drag, startPoint x: 466, startPoint y: 405, endPoint x: 486, endPoint y: 405, distance: 20.0
click at [486, 405] on div "Accessibility label" at bounding box center [482, 405] width 16 height 16
type input "2.15"
type input "1.25"
type input "9.30"
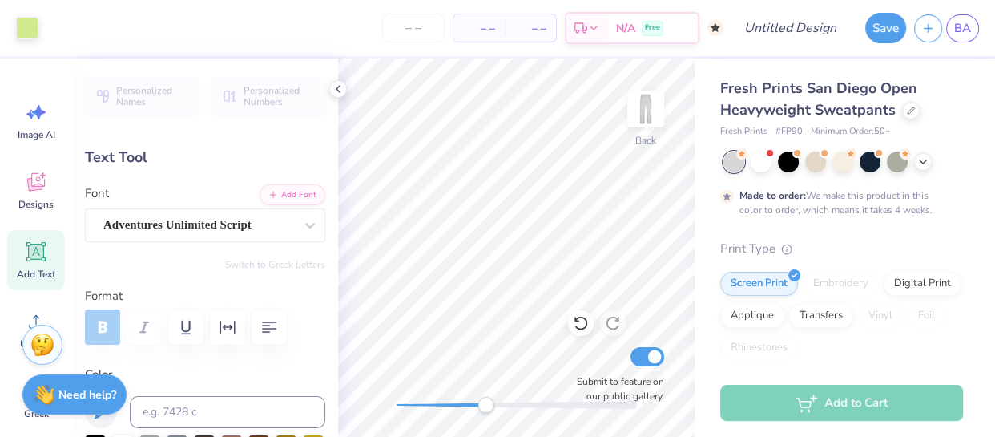
type input "-4.4"
type textarea "jba"
type input "0.0"
type input "2.09"
type input "1.28"
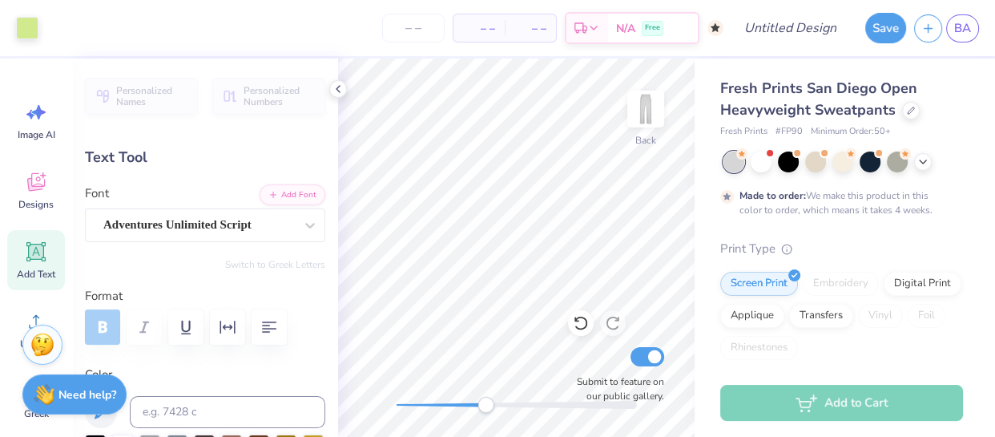
type input "9.28"
type input "0.0"
type input "1.70"
type input "1.19"
type input "10.06"
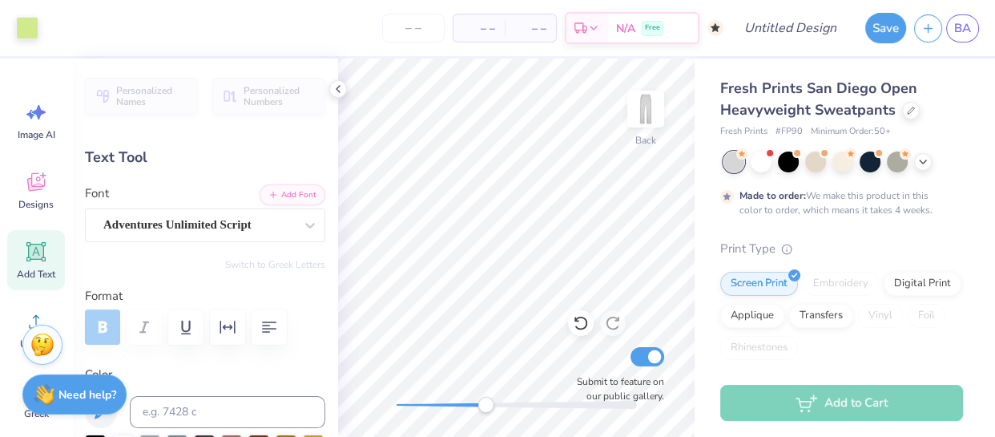
type input "-4.3"
type input "2.09"
type input "1.28"
type input "9.08"
type input "-4.4"
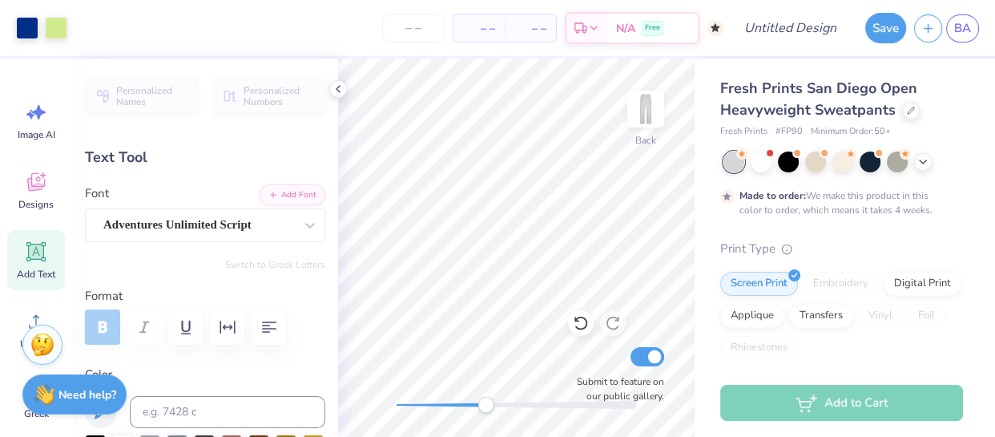
type input "0.0"
type input "1.79"
type input "1.46"
type input "9.91"
type input "-22.9"
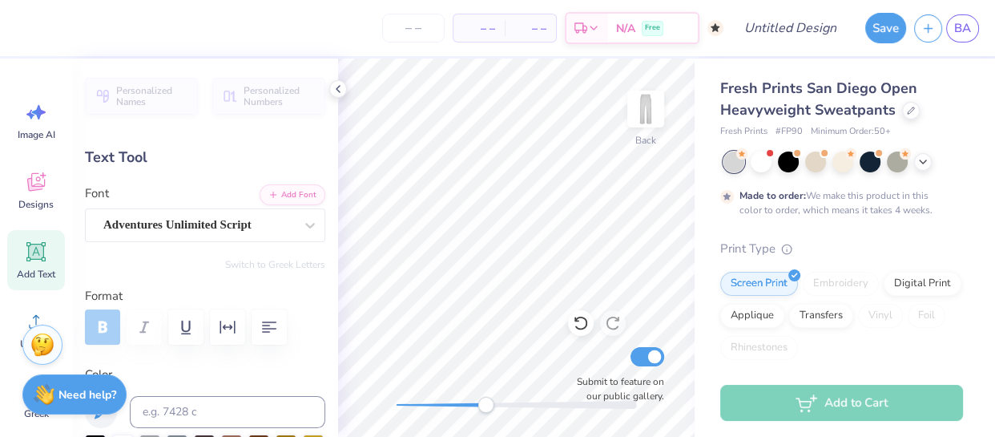
type input "2.31"
type input "1.41"
type input "8.94"
type input "0.0"
type input "1.80"
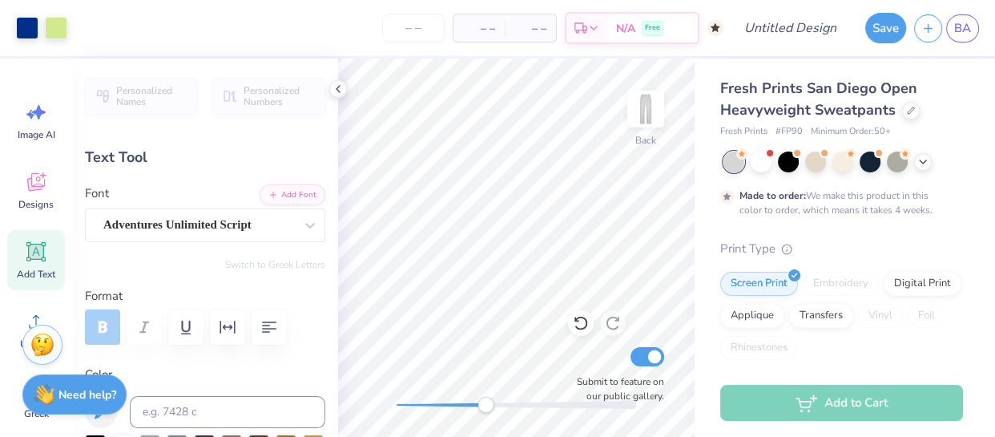
type input "1.80"
type input "8.91"
type input "-27.5"
type input "1.79"
type input "1.46"
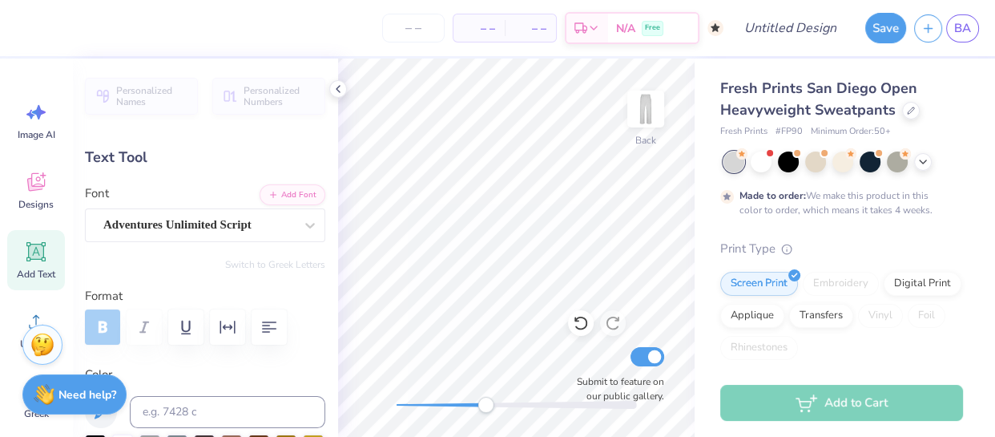
type input "9.93"
type input "0.0"
type input "3.71"
type input "1.47"
type input "12.99"
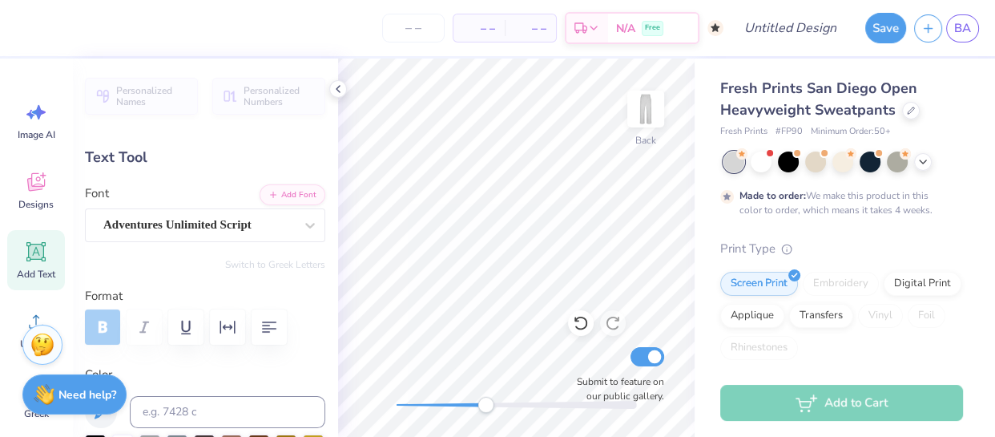
type input "-18.6"
type input "2.61"
type input "1.20"
type input "12.12"
type input "-5.3"
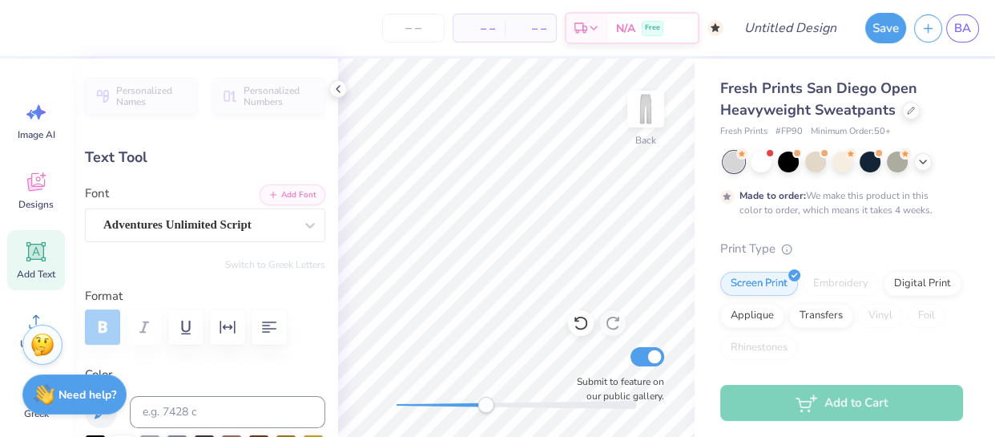
type input "0.72"
type input "7.83"
type textarea "9"
type textarea "#2514"
type input "1.95"
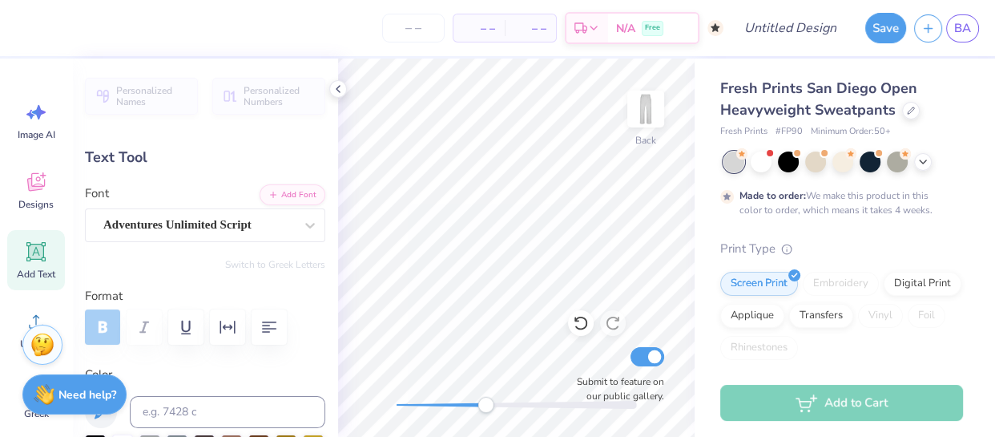
type input "1.12"
type input "7.62"
type textarea "#2514"
type input "1.95"
type input "1.12"
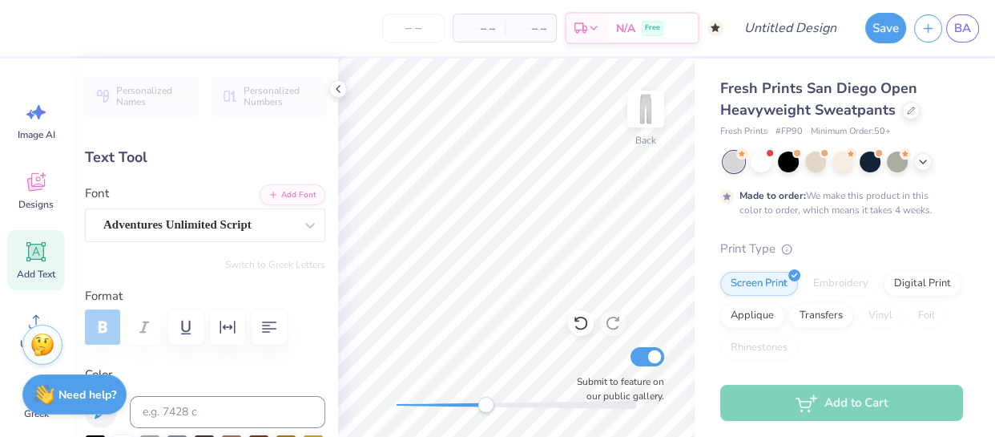
type input "7.62"
type input "2.01"
type input "1.16"
type input "7.61"
type input "0.0"
